Goal: Transaction & Acquisition: Download file/media

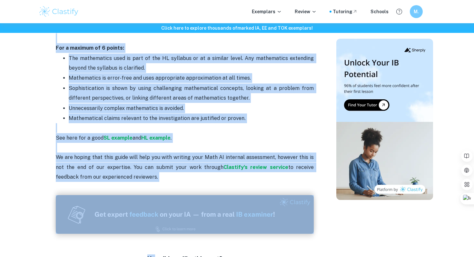
scroll to position [1364, 0]
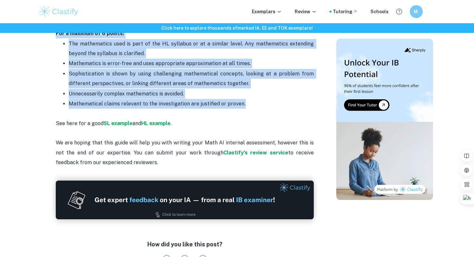
drag, startPoint x: 106, startPoint y: 88, endPoint x: 251, endPoint y: 95, distance: 144.6
copy div "Math AI IA Criteria and Checklist Is your Math AI internal assessment stressing…"
click at [161, 120] on strong "HL example" at bounding box center [155, 123] width 29 height 6
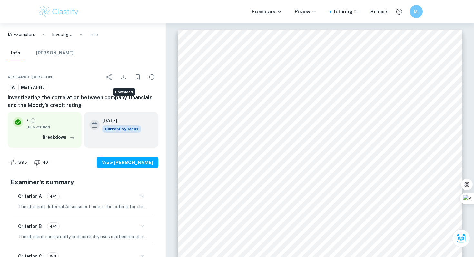
click at [124, 82] on button "Download" at bounding box center [123, 77] width 13 height 13
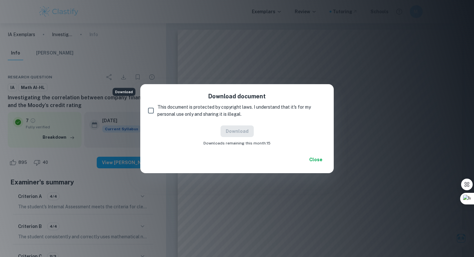
click at [315, 161] on button "Close" at bounding box center [315, 160] width 21 height 12
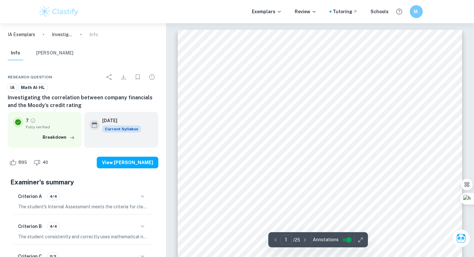
click at [124, 76] on icon "Download" at bounding box center [124, 77] width 8 height 8
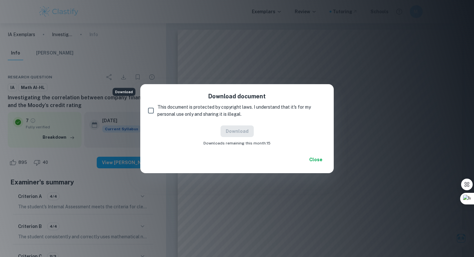
click at [152, 110] on input "This document is protected by copyright laws. I understand that it's for my per…" at bounding box center [150, 110] width 13 height 13
checkbox input "true"
click at [244, 132] on button "Download" at bounding box center [236, 131] width 33 height 12
